Goal: Information Seeking & Learning: Learn about a topic

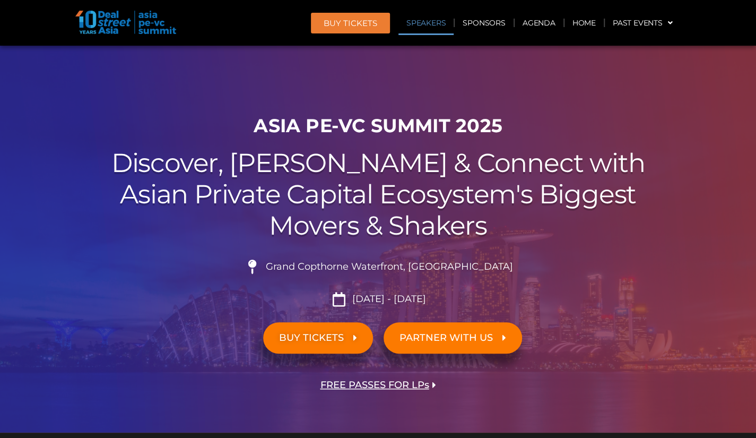
click at [425, 26] on link "Speakers" at bounding box center [425, 23] width 55 height 24
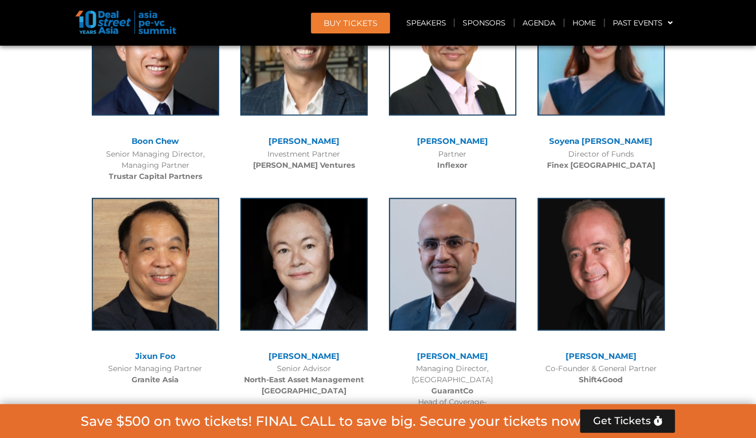
scroll to position [5670, 0]
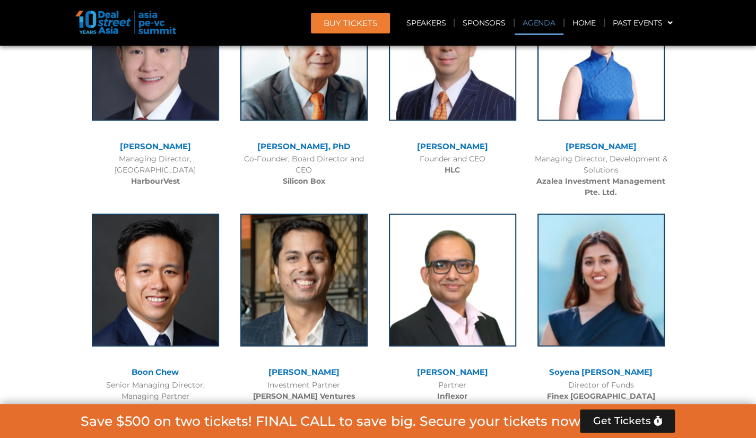
click at [537, 25] on link "Agenda" at bounding box center [539, 23] width 49 height 24
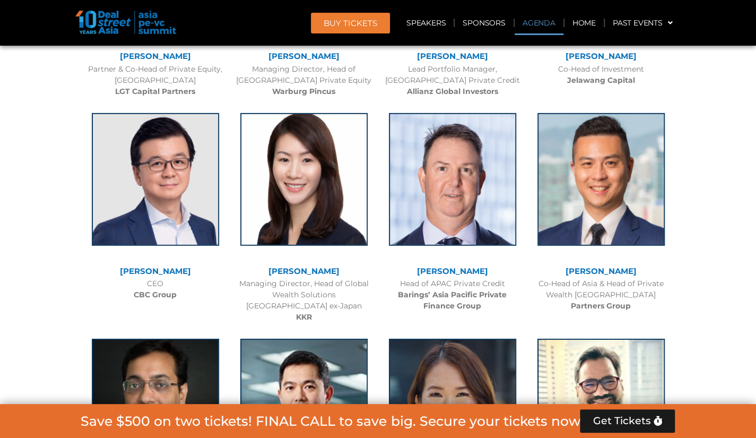
scroll to position [555, 0]
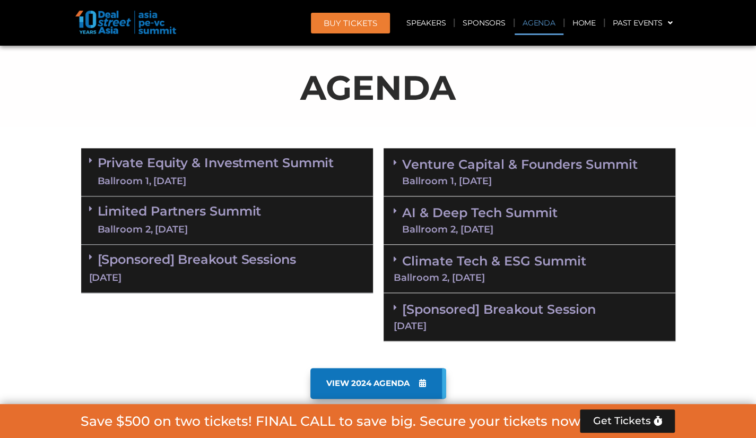
click at [340, 172] on div "Private Equity & Investment Summit Ballroom 1, [DATE]" at bounding box center [227, 172] width 292 height 48
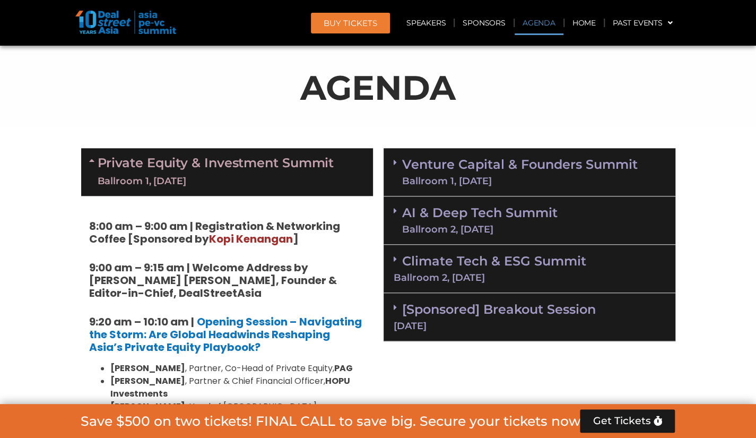
drag, startPoint x: 754, startPoint y: 28, endPoint x: 755, endPoint y: 34, distance: 6.5
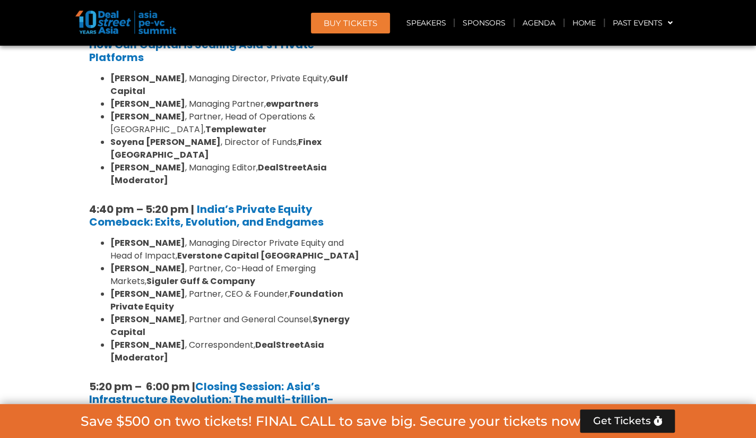
scroll to position [1997, 0]
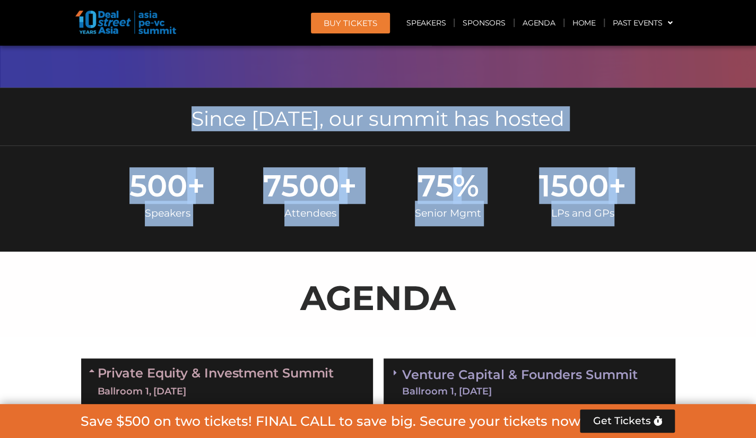
scroll to position [0, 0]
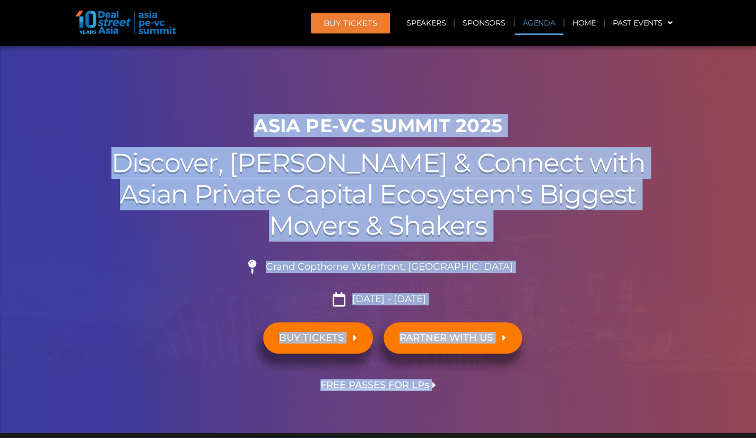
click at [541, 23] on link "Agenda" at bounding box center [539, 23] width 49 height 24
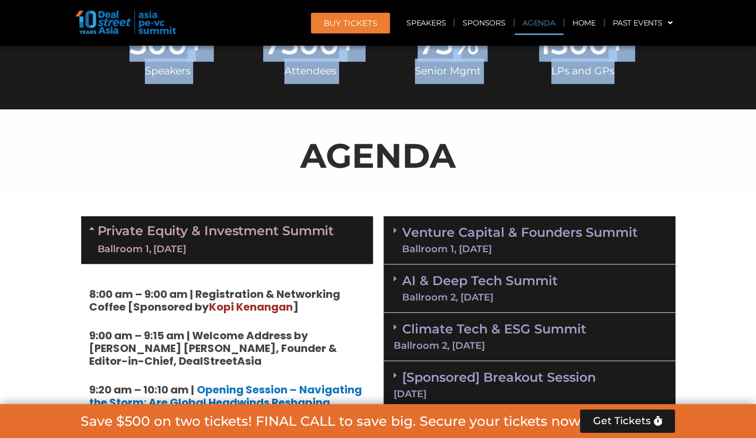
scroll to position [555, 0]
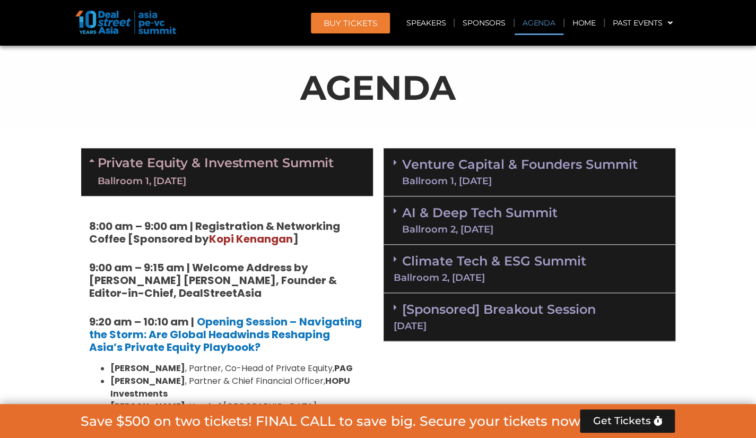
click at [500, 181] on div "Ballroom 1, [DATE]" at bounding box center [520, 181] width 236 height 10
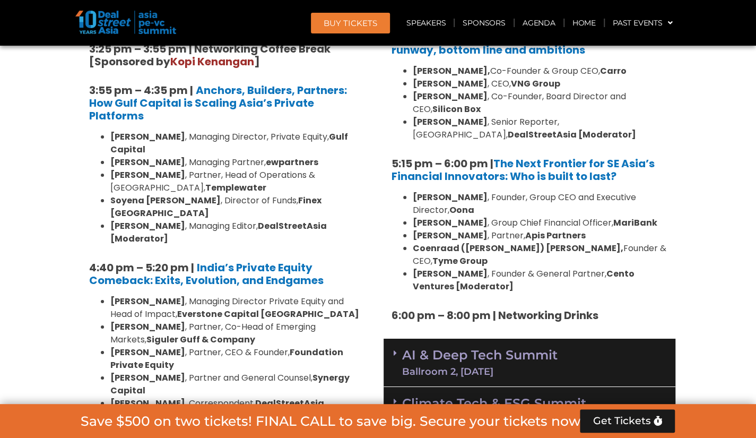
scroll to position [1969, 0]
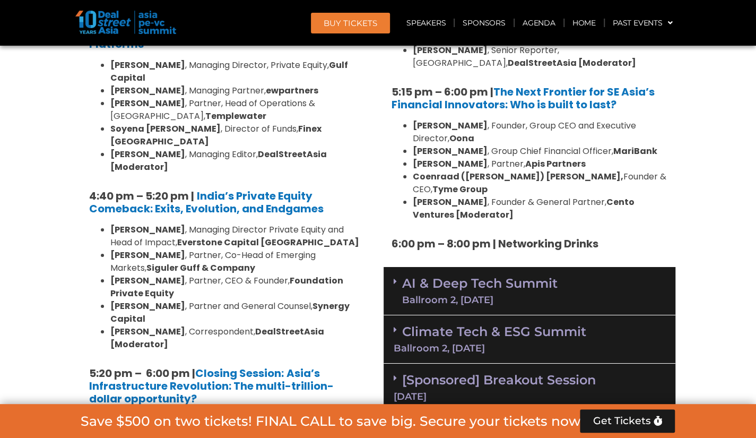
click at [546, 277] on link "AI & Deep Tech Summit Ballroom 2, [DATE]" at bounding box center [479, 291] width 155 height 28
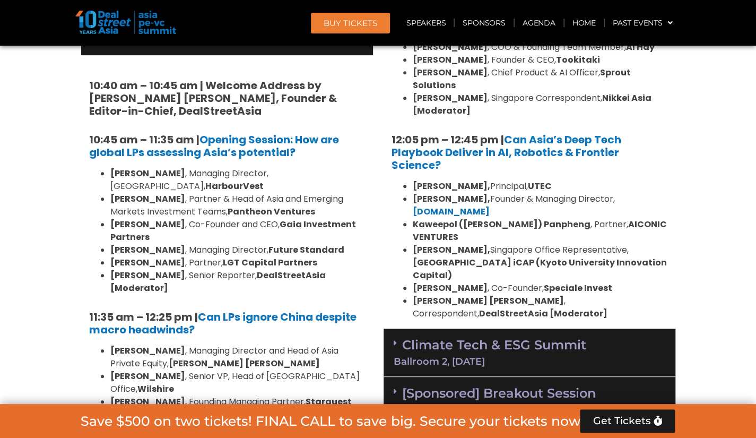
scroll to position [2508, 0]
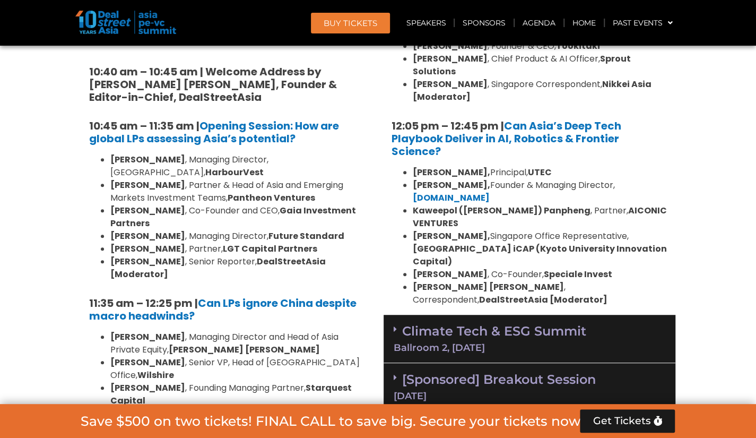
click at [540, 323] on link "Climate Tech & ESG Summit Ballroom 2, [DATE]" at bounding box center [530, 337] width 272 height 29
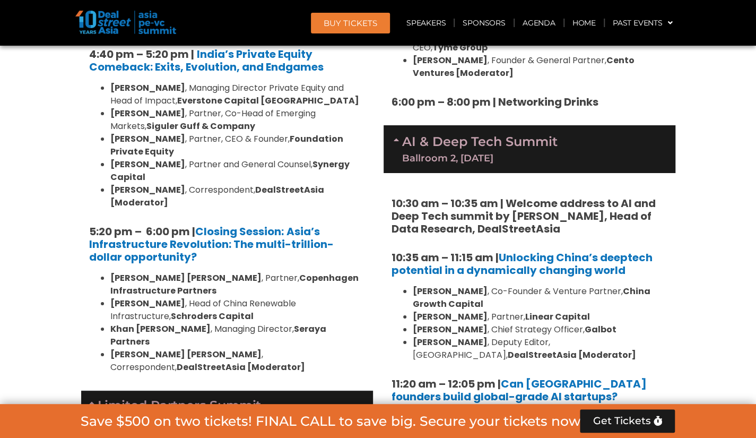
scroll to position [2140, 0]
